Goal: Transaction & Acquisition: Purchase product/service

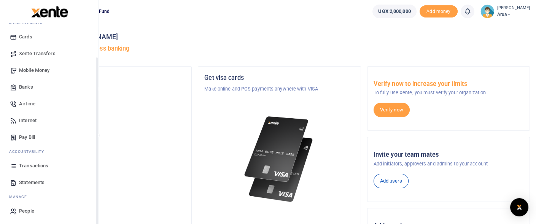
scroll to position [47, 0]
click at [33, 165] on span "Transactions" at bounding box center [33, 165] width 29 height 8
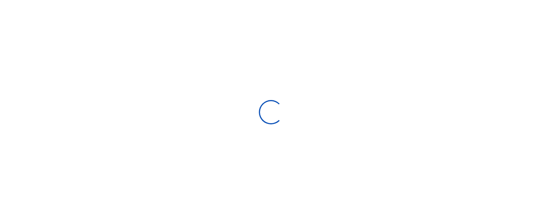
select select
type input "09/15/2025 - 10/14/2025"
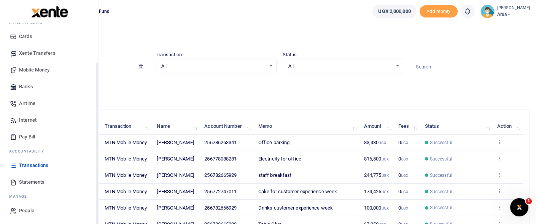
scroll to position [47, 0]
click at [33, 167] on span "Transactions" at bounding box center [33, 165] width 29 height 8
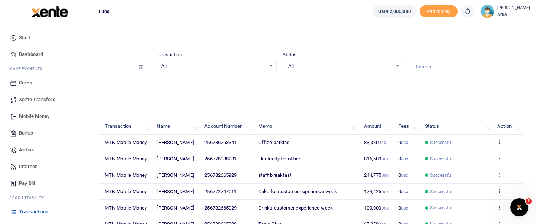
click at [35, 113] on span "Mobile Money" at bounding box center [34, 117] width 30 height 8
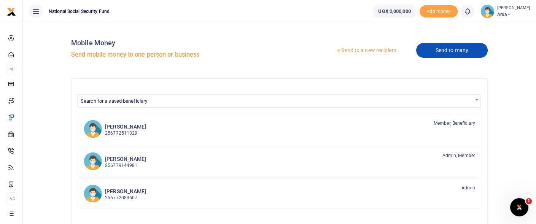
click at [454, 51] on link "Send to many" at bounding box center [451, 50] width 71 height 15
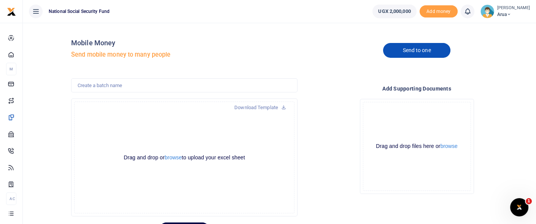
click at [418, 51] on link "Send to one" at bounding box center [416, 50] width 67 height 15
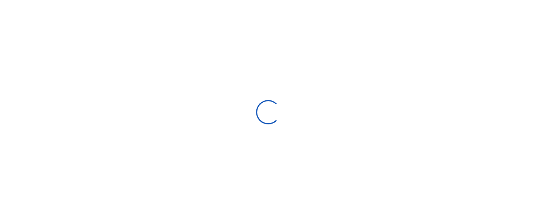
select select
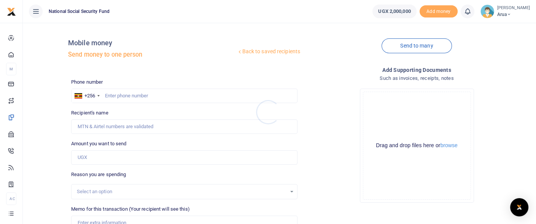
click at [111, 87] on div at bounding box center [268, 112] width 536 height 224
type input "784206569"
type input "Charles Kyanzi"
type input "784206569"
click at [95, 159] on input "Amount you want to send" at bounding box center [184, 157] width 226 height 14
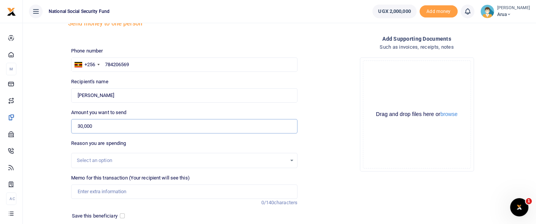
scroll to position [42, 0]
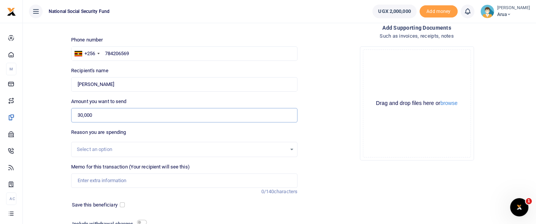
type input "30,000"
click at [108, 150] on div "Select an option" at bounding box center [181, 150] width 209 height 8
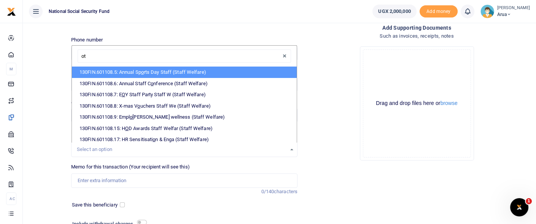
type input "oth"
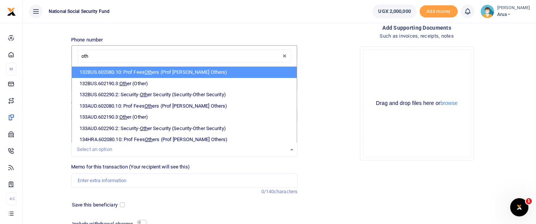
click at [152, 70] on span "Oth" at bounding box center [148, 72] width 8 height 6
select select "188"
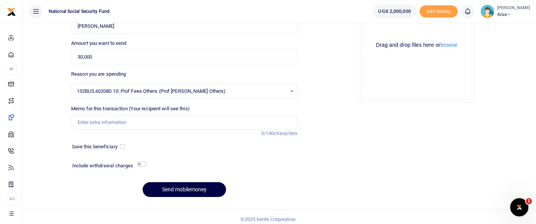
scroll to position [105, 0]
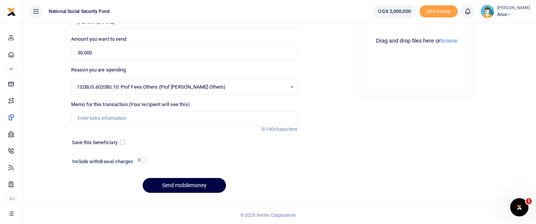
click at [133, 154] on div "Phone number +256 Uganda +256 784206569 Phone is required. Recipient's name Fou…" at bounding box center [184, 86] width 232 height 225
click at [137, 157] on div "Include withdrawal charges" at bounding box center [107, 162] width 77 height 12
click at [139, 158] on input "checkbox" at bounding box center [142, 159] width 10 height 5
checkbox input "true"
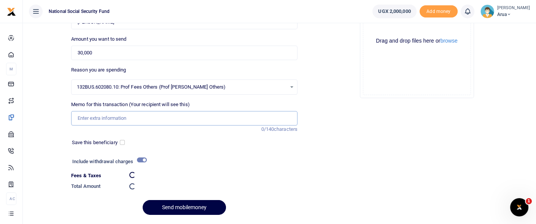
click at [111, 123] on input "Memo for this transaction (Your recipient will see this)" at bounding box center [184, 118] width 226 height 14
type input "C"
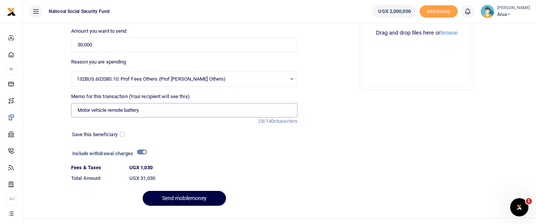
scroll to position [126, 0]
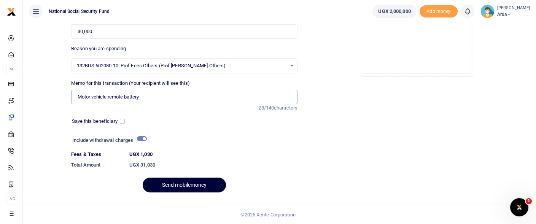
type input "Motor vehicle remote battery"
click at [190, 181] on button "Send mobilemoney" at bounding box center [184, 184] width 83 height 15
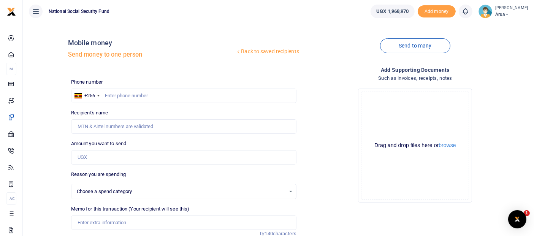
select select
click at [190, 97] on input "text" at bounding box center [183, 96] width 225 height 14
type input "786263341"
type input "Bonitah Kaakyo"
type input "786263341"
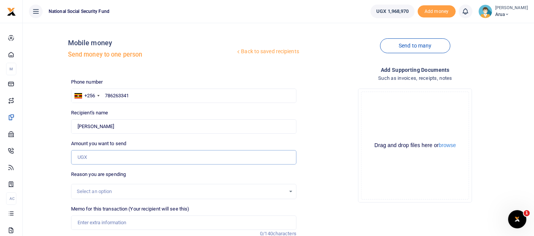
click at [101, 155] on input "Amount you want to send" at bounding box center [183, 157] width 225 height 14
type input "40,000"
click at [122, 185] on div "Select an option" at bounding box center [183, 191] width 225 height 15
click at [120, 189] on div "Select an option" at bounding box center [181, 192] width 209 height 8
type input "parki"
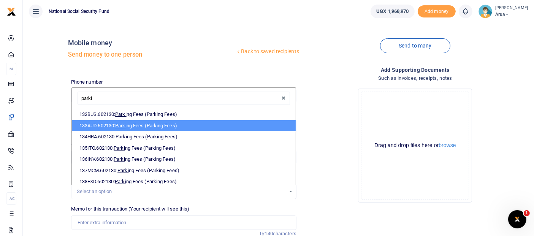
click at [170, 122] on li "133AUD.602130: Parki ng Fees (Parking Fees)" at bounding box center [184, 125] width 224 height 11
select select "340"
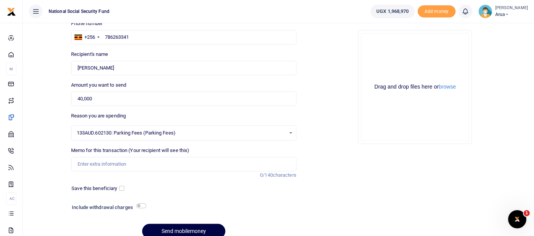
scroll to position [84, 0]
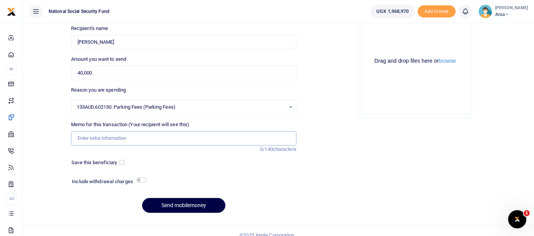
click at [132, 138] on input "Memo for this transaction (Your recipient will see this)" at bounding box center [183, 138] width 225 height 14
type input "Office parking"
click at [140, 176] on div "Include withdrawal charges" at bounding box center [107, 182] width 77 height 12
click at [140, 178] on input "checkbox" at bounding box center [141, 179] width 10 height 5
checkbox input "true"
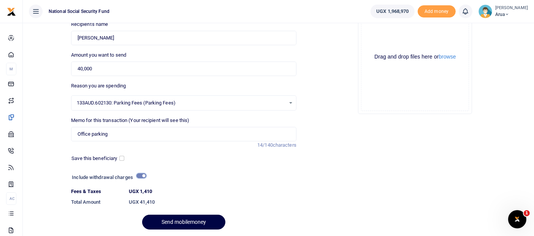
scroll to position [113, 0]
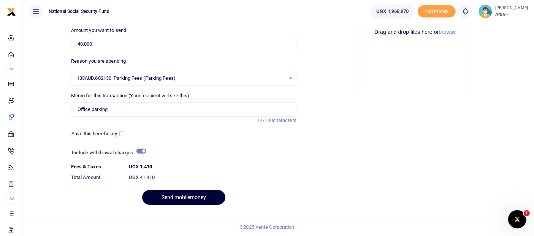
click at [182, 195] on button "Send mobilemoney" at bounding box center [183, 197] width 83 height 15
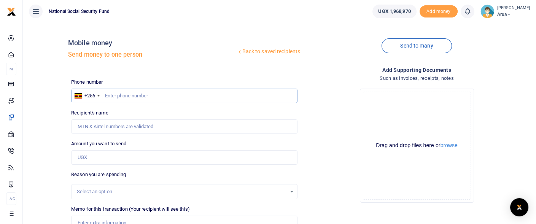
click at [124, 97] on input "text" at bounding box center [184, 96] width 226 height 14
type input "786263341"
type input "Bonitah Kaakyo"
type input "786263341"
click at [93, 157] on input "Amount you want to send" at bounding box center [184, 157] width 226 height 14
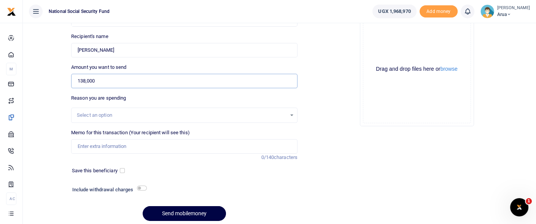
scroll to position [84, 0]
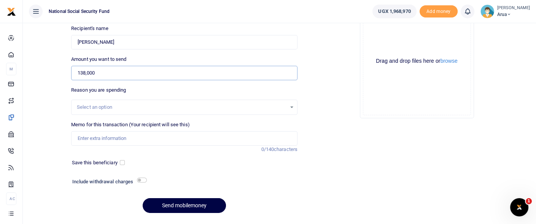
type input "138,000"
click at [118, 104] on div "Select an option" at bounding box center [181, 107] width 209 height 8
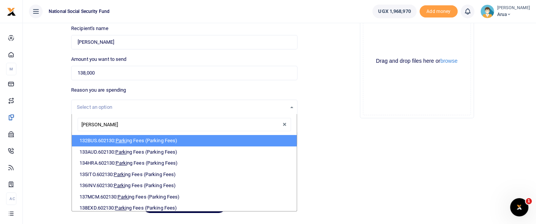
type input "PARKING"
click at [117, 135] on li "132BUS.602130: Parking Fees (Parking Fees)" at bounding box center [184, 140] width 225 height 11
select select "200"
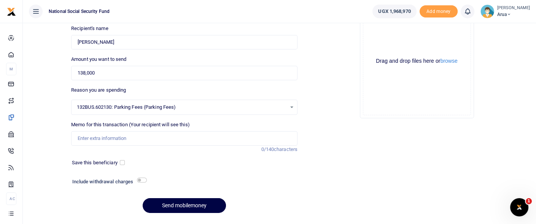
click at [139, 183] on h6 "Include withdrawal charges" at bounding box center [107, 182] width 71 height 6
click at [141, 179] on input "checkbox" at bounding box center [142, 179] width 10 height 5
checkbox input "true"
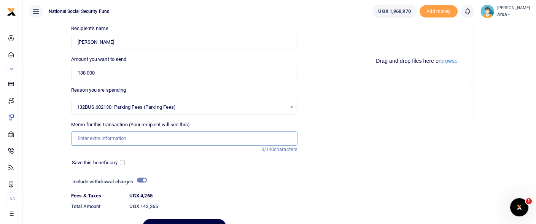
click at [117, 141] on input "Memo for this transaction (Your recipient will see this)" at bounding box center [184, 138] width 226 height 14
type input "Office parking"
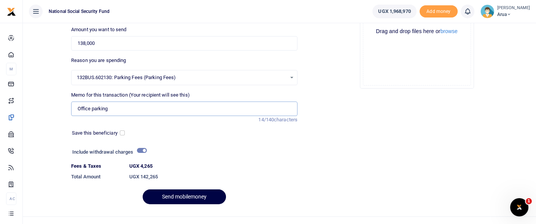
scroll to position [126, 0]
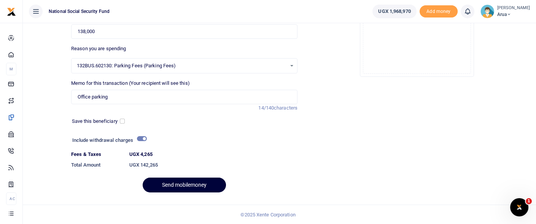
click at [184, 185] on button "Send mobilemoney" at bounding box center [184, 184] width 83 height 15
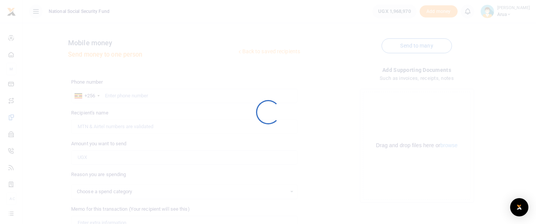
scroll to position [105, 0]
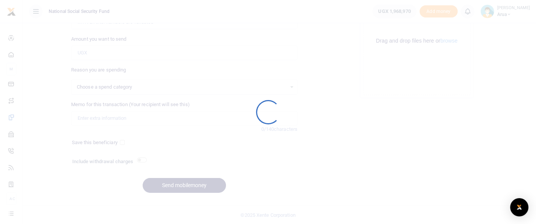
select select
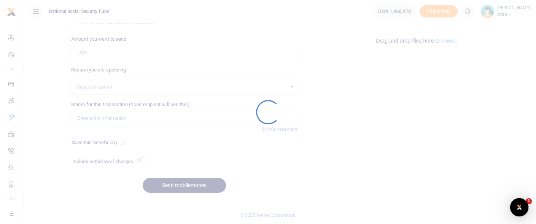
scroll to position [0, 0]
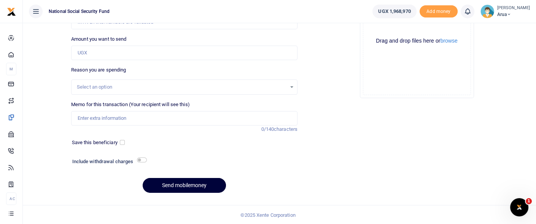
drag, startPoint x: 184, startPoint y: 187, endPoint x: 66, endPoint y: 237, distance: 127.9
